Goal: Task Accomplishment & Management: Manage account settings

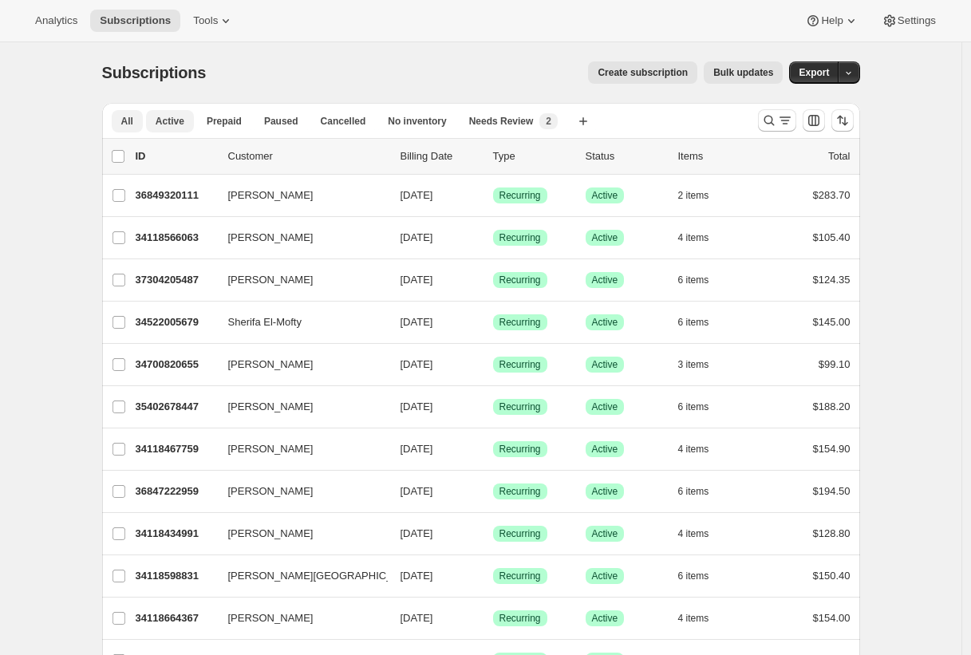
click at [178, 125] on span "Active" at bounding box center [170, 121] width 29 height 13
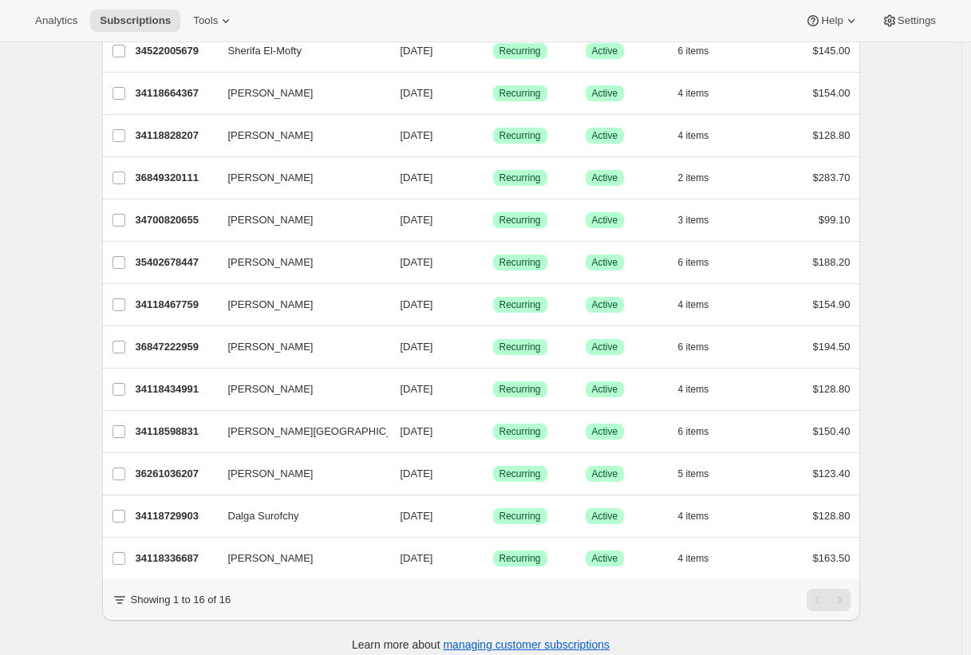
scroll to position [274, 0]
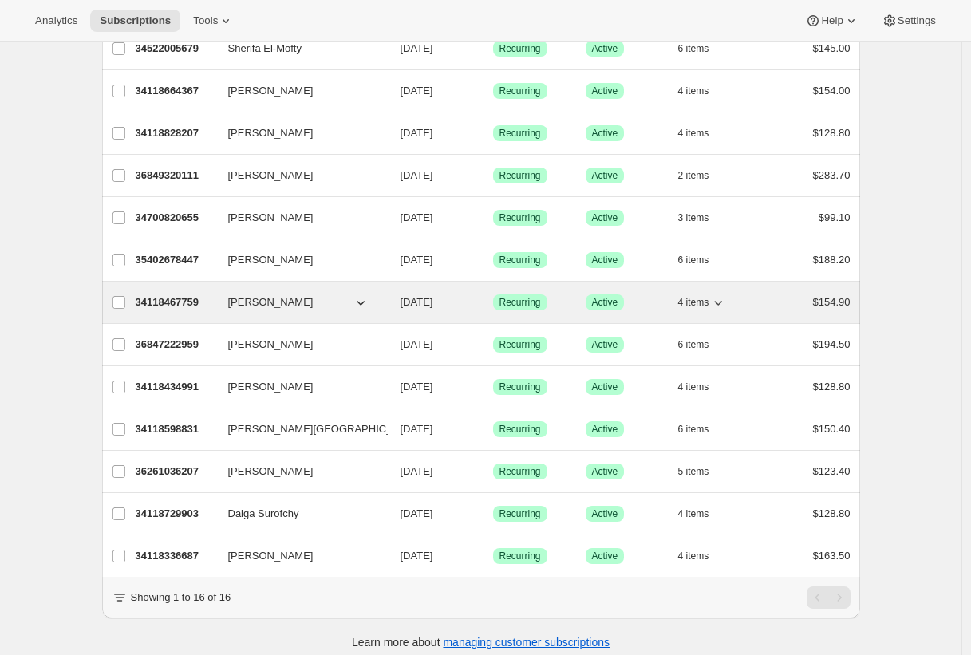
click at [199, 302] on p "34118467759" at bounding box center [176, 302] width 80 height 16
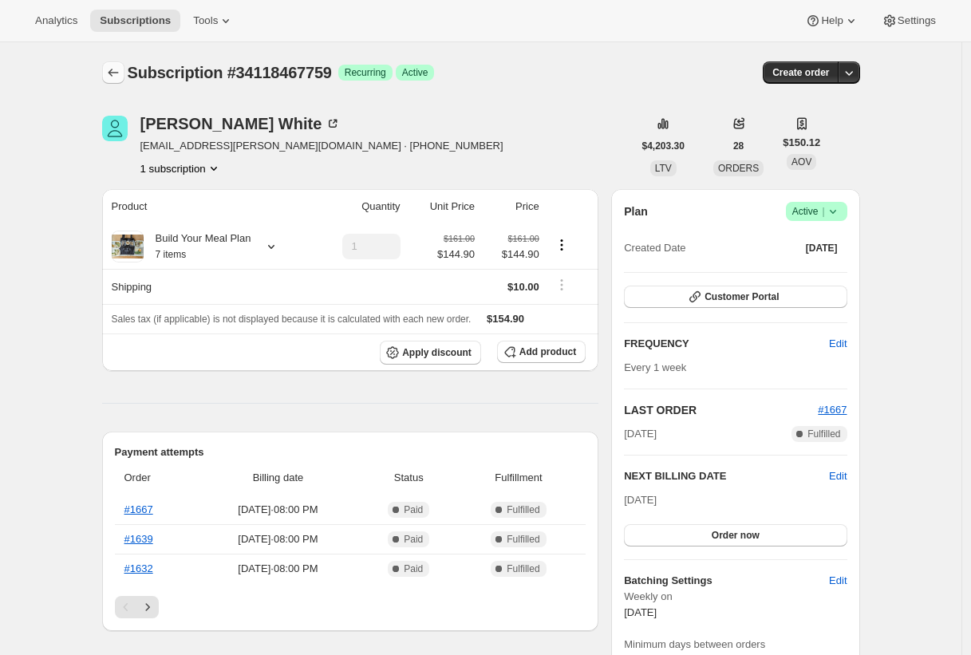
click at [119, 77] on icon "Subscriptions" at bounding box center [113, 73] width 16 height 16
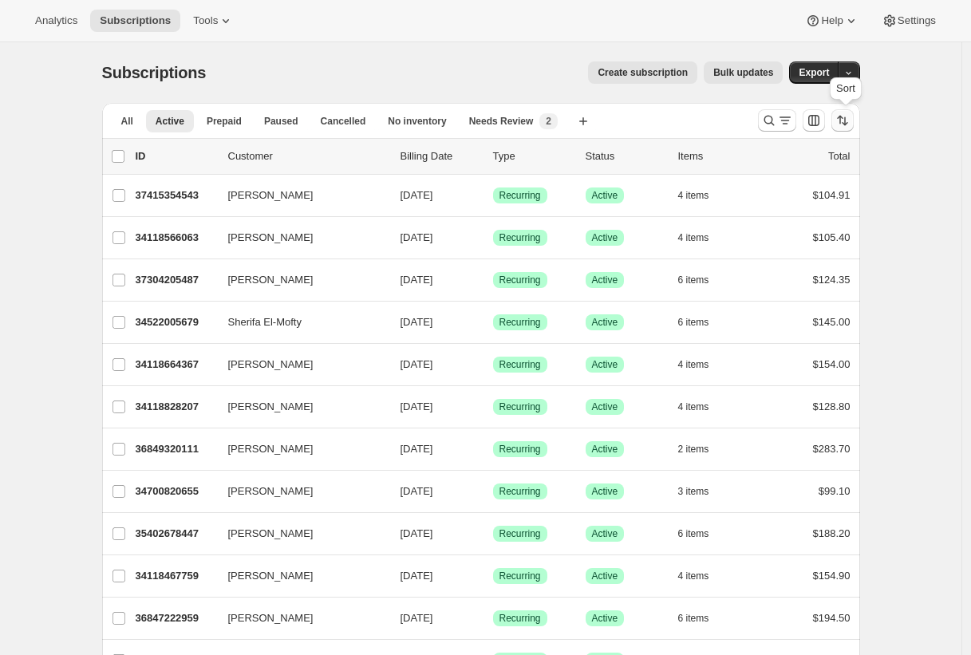
click at [844, 124] on icon "Sort the results" at bounding box center [843, 120] width 16 height 16
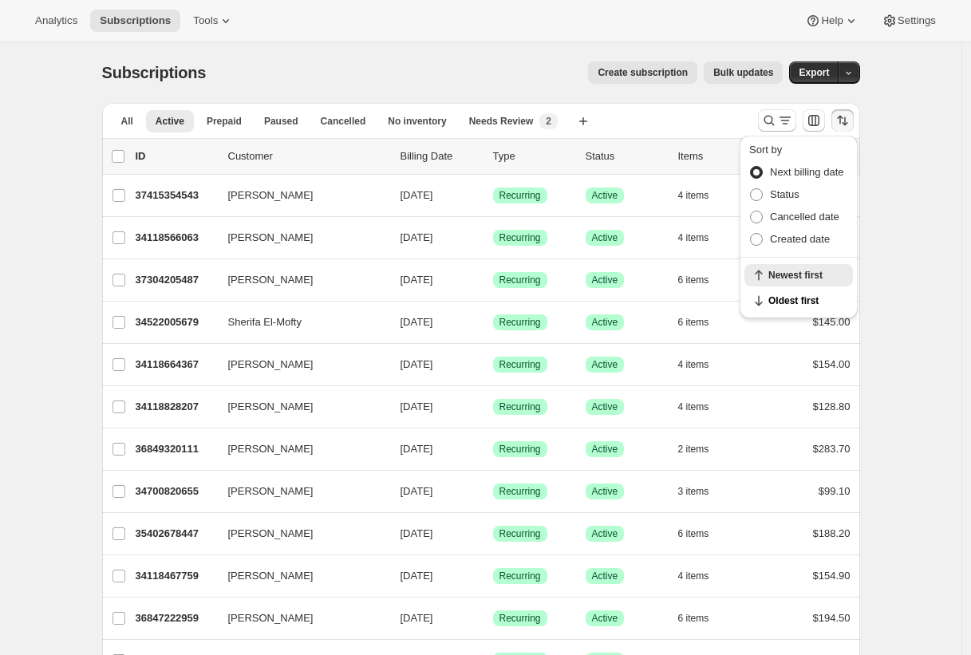
click at [844, 124] on icon "Sort the results" at bounding box center [843, 120] width 16 height 16
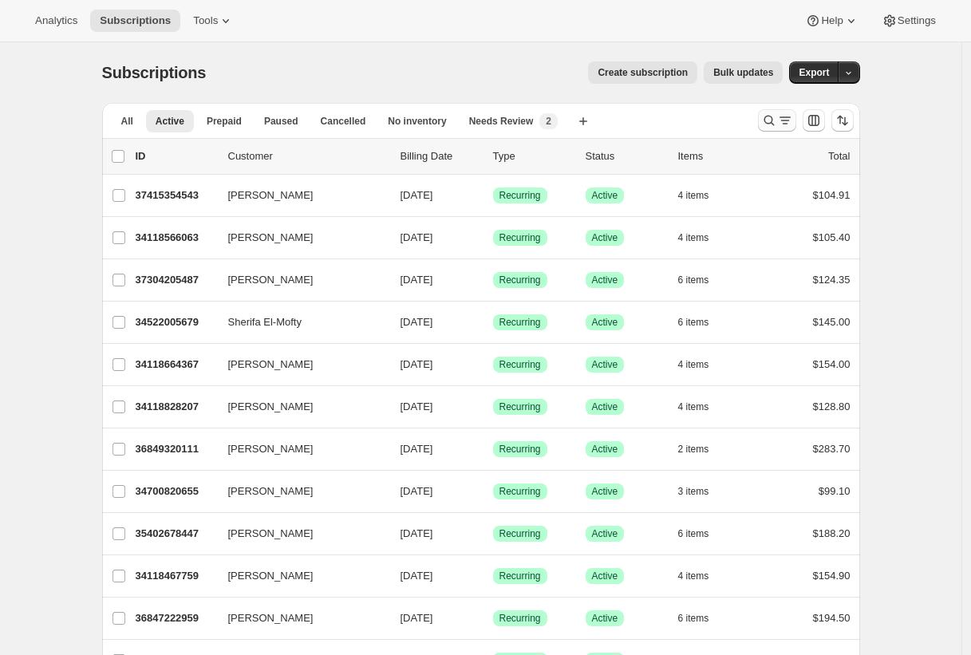
click at [793, 116] on icon "Search and filter results" at bounding box center [785, 120] width 16 height 16
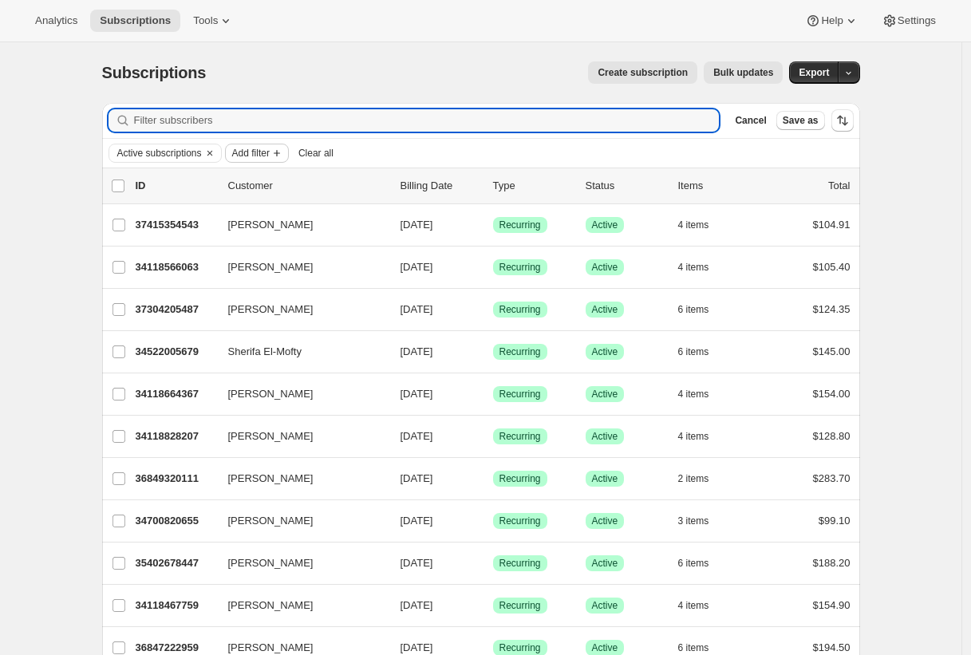
click at [253, 156] on span "Add filter" at bounding box center [250, 153] width 37 height 13
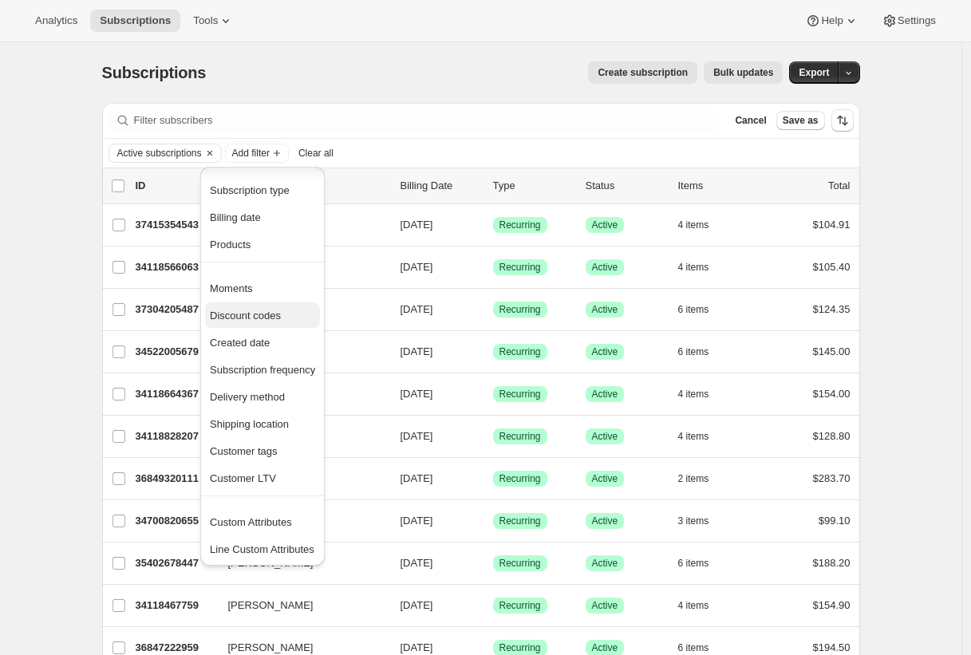
scroll to position [4, 0]
click at [251, 307] on span "Discount codes" at bounding box center [262, 315] width 105 height 16
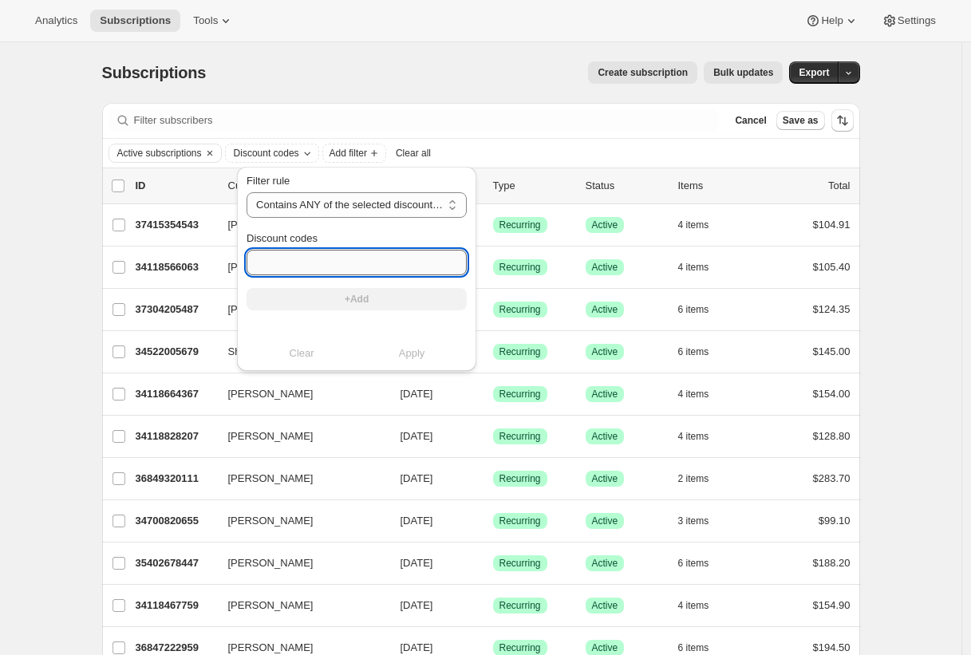
click at [314, 271] on input "Discount codes" at bounding box center [357, 263] width 220 height 26
click at [432, 103] on div "Filter subscribers Cancel Save as" at bounding box center [481, 120] width 758 height 35
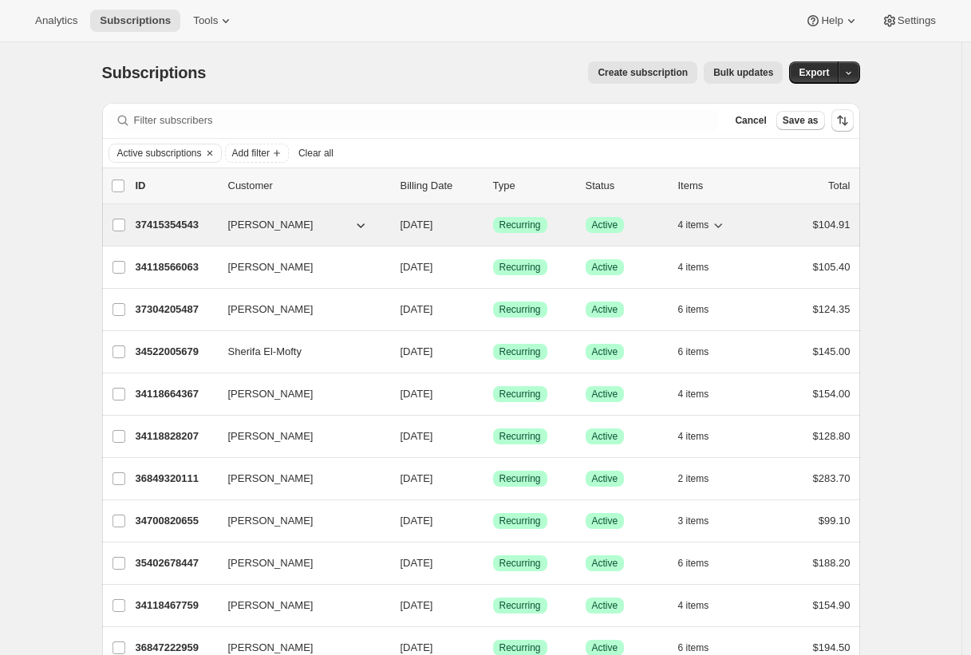
click at [184, 225] on p "37415354543" at bounding box center [176, 225] width 80 height 16
